Goal: Transaction & Acquisition: Book appointment/travel/reservation

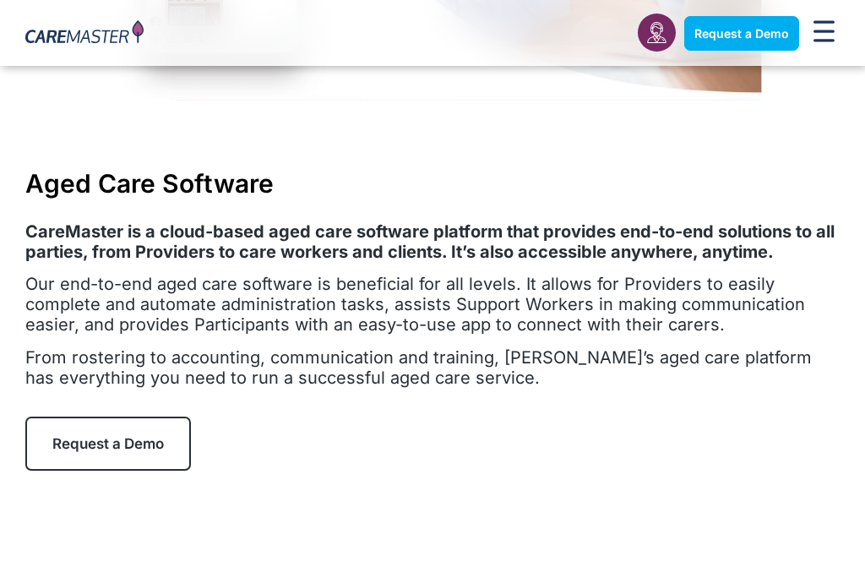
scroll to position [503, 0]
click at [101, 432] on link "Request a Demo" at bounding box center [108, 443] width 166 height 54
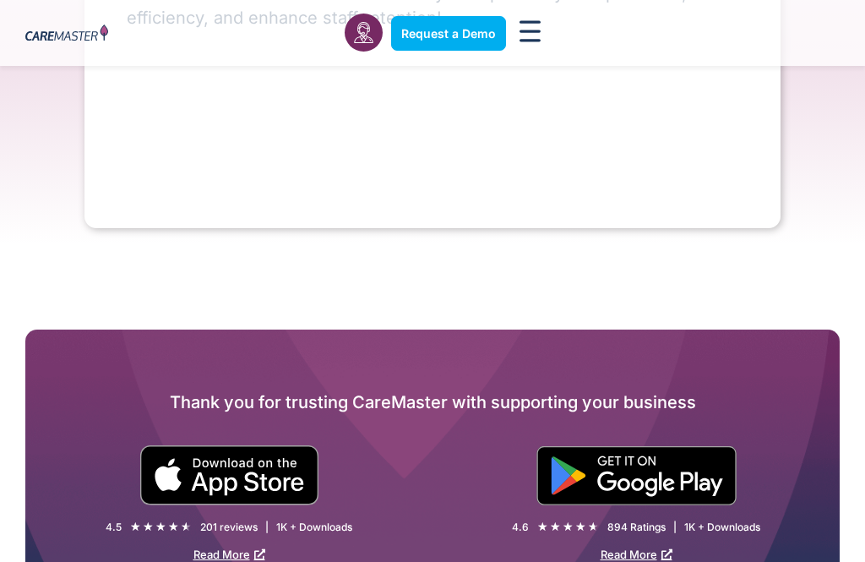
scroll to position [414, 0]
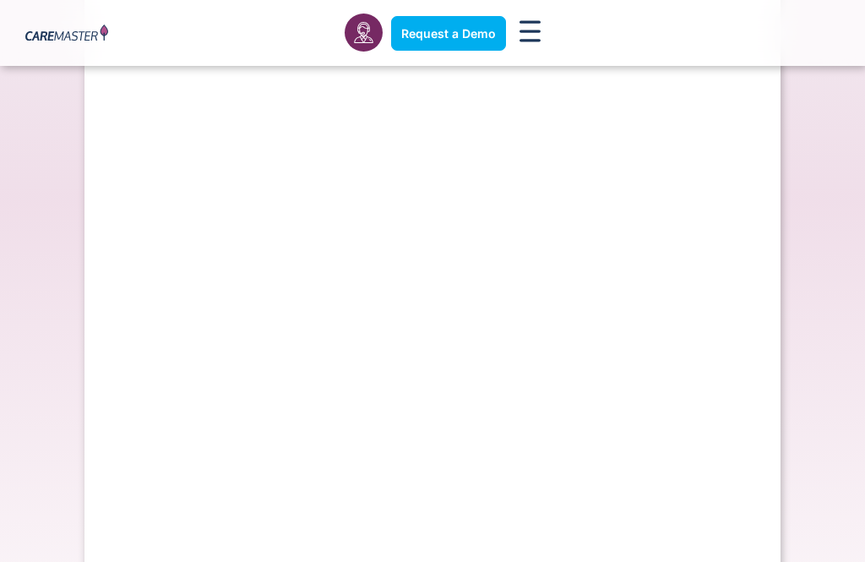
select select "**"
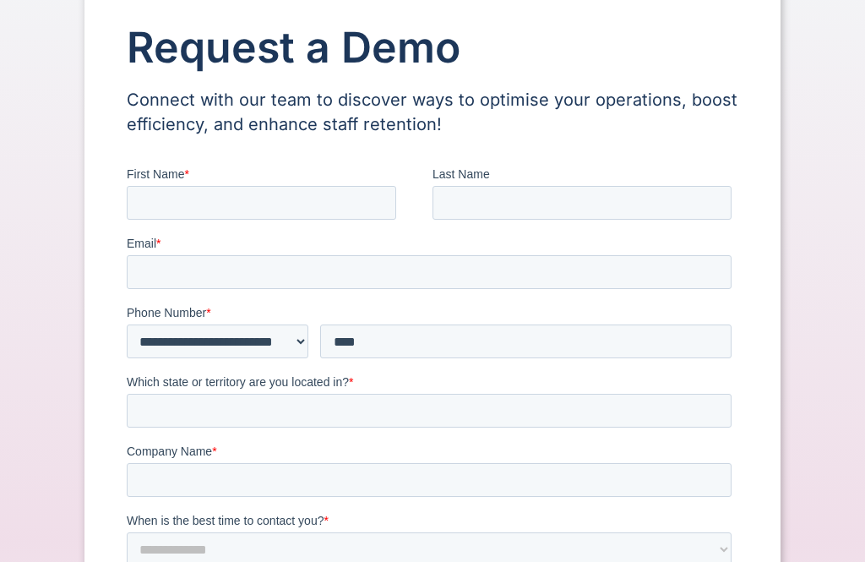
scroll to position [0, 0]
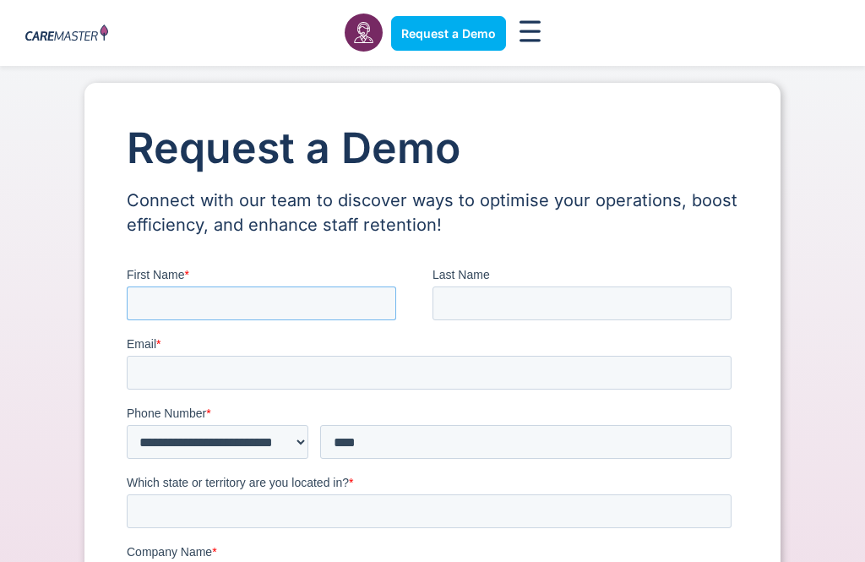
click at [318, 310] on input "First Name *" at bounding box center [261, 303] width 269 height 34
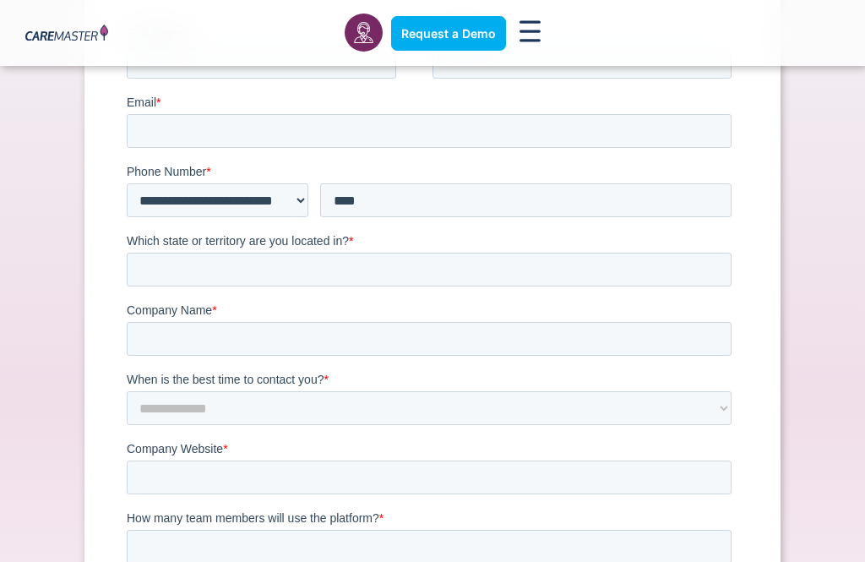
scroll to position [258, 0]
